Goal: Information Seeking & Learning: Learn about a topic

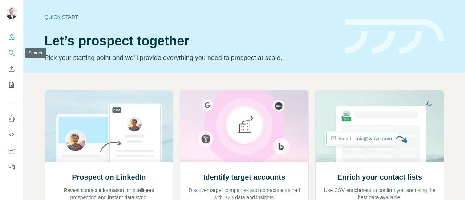
click at [11, 54] on icon "Search" at bounding box center [11, 52] width 7 height 7
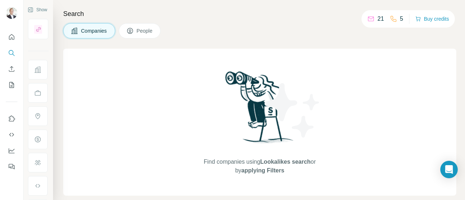
click at [81, 27] on span "Companies" at bounding box center [94, 30] width 27 height 7
click at [128, 57] on div "Find companies using Lookalikes search or by applying Filters" at bounding box center [259, 122] width 393 height 147
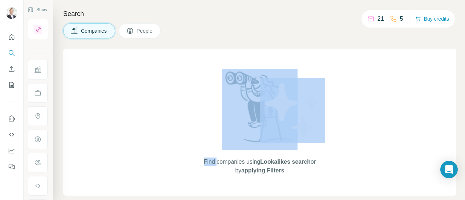
click at [128, 57] on div "Find companies using Lookalikes search or by applying Filters" at bounding box center [259, 122] width 393 height 147
click at [106, 66] on div "Find companies using Lookalikes search or by applying Filters" at bounding box center [259, 122] width 393 height 147
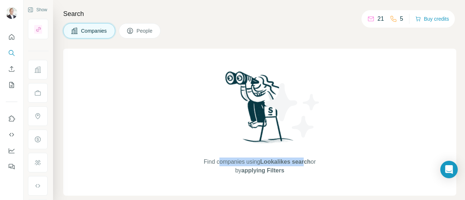
drag, startPoint x: 239, startPoint y: 165, endPoint x: 300, endPoint y: 165, distance: 61.0
click at [300, 165] on span "Find companies using Lookalikes search or by applying Filters" at bounding box center [260, 166] width 116 height 17
click at [300, 165] on span "Lookalikes search" at bounding box center [285, 162] width 50 height 6
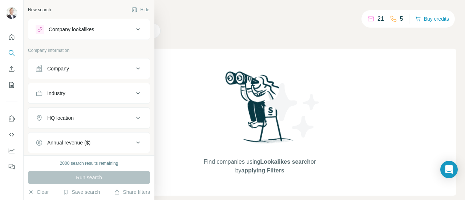
click at [81, 66] on div "Company" at bounding box center [85, 68] width 98 height 7
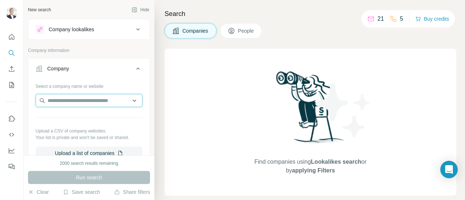
click at [89, 98] on input "text" at bounding box center [89, 100] width 107 height 13
paste input "**********"
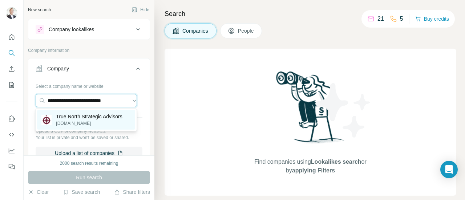
type input "**********"
click at [94, 118] on p "True North Strategic Advisors" at bounding box center [89, 116] width 66 height 7
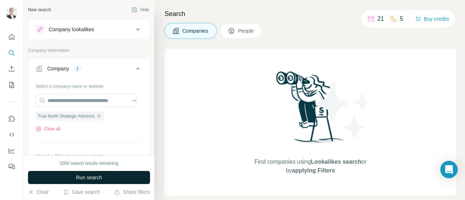
click at [91, 178] on span "Run search" at bounding box center [89, 177] width 26 height 7
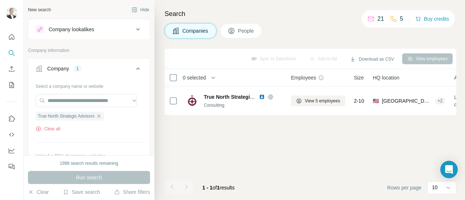
click at [244, 24] on button "People" at bounding box center [241, 30] width 42 height 15
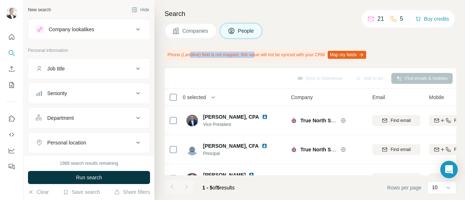
drag, startPoint x: 237, startPoint y: 53, endPoint x: 261, endPoint y: 55, distance: 24.7
click at [261, 55] on div "Phone (Landline) field is not mapped, this value will not be synced with your C…" at bounding box center [265, 55] width 203 height 12
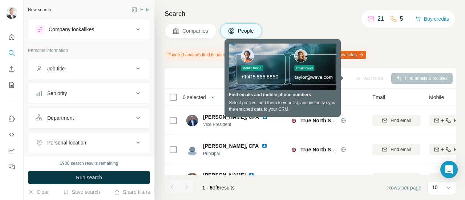
click at [322, 19] on div "Search Companies People Phone (Landline) field is not mapped, this value will n…" at bounding box center [309, 100] width 310 height 200
click at [248, 28] on span "People" at bounding box center [246, 30] width 17 height 7
drag, startPoint x: 253, startPoint y: 98, endPoint x: 306, endPoint y: 101, distance: 52.3
click at [0, 0] on tr "0 selected People Company Email Mobile Lists Personal location Seniority Depart…" at bounding box center [0, 0] width 0 height 0
click at [306, 101] on div "Company" at bounding box center [327, 97] width 73 height 8
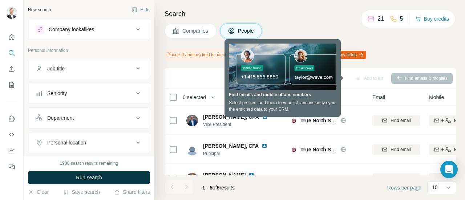
click at [342, 76] on div "Sync to Salesforce Add to list Find emails & mobiles" at bounding box center [310, 78] width 284 height 13
click at [361, 75] on div "Add to list" at bounding box center [369, 78] width 38 height 11
click at [365, 76] on div "Add to list" at bounding box center [369, 78] width 38 height 11
click at [419, 47] on div "Search Companies People Phone (Landline) field is not mapped, this value will n…" at bounding box center [309, 100] width 310 height 200
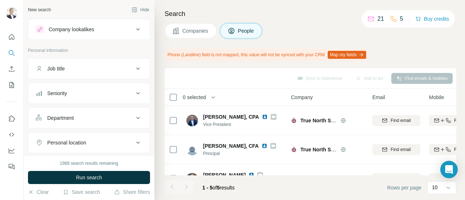
click at [410, 84] on div "Sync to Salesforce Add to list Find emails & mobiles" at bounding box center [310, 78] width 284 height 13
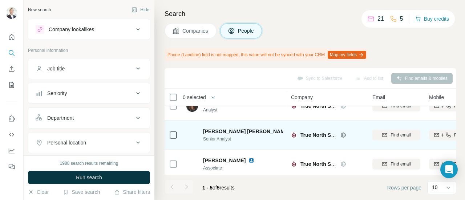
scroll to position [79, 0]
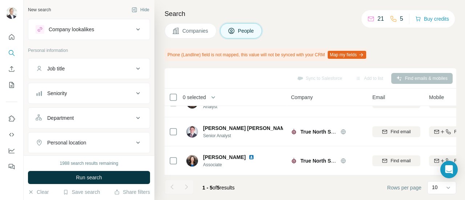
click at [188, 186] on div at bounding box center [186, 187] width 15 height 15
